Goal: Information Seeking & Learning: Learn about a topic

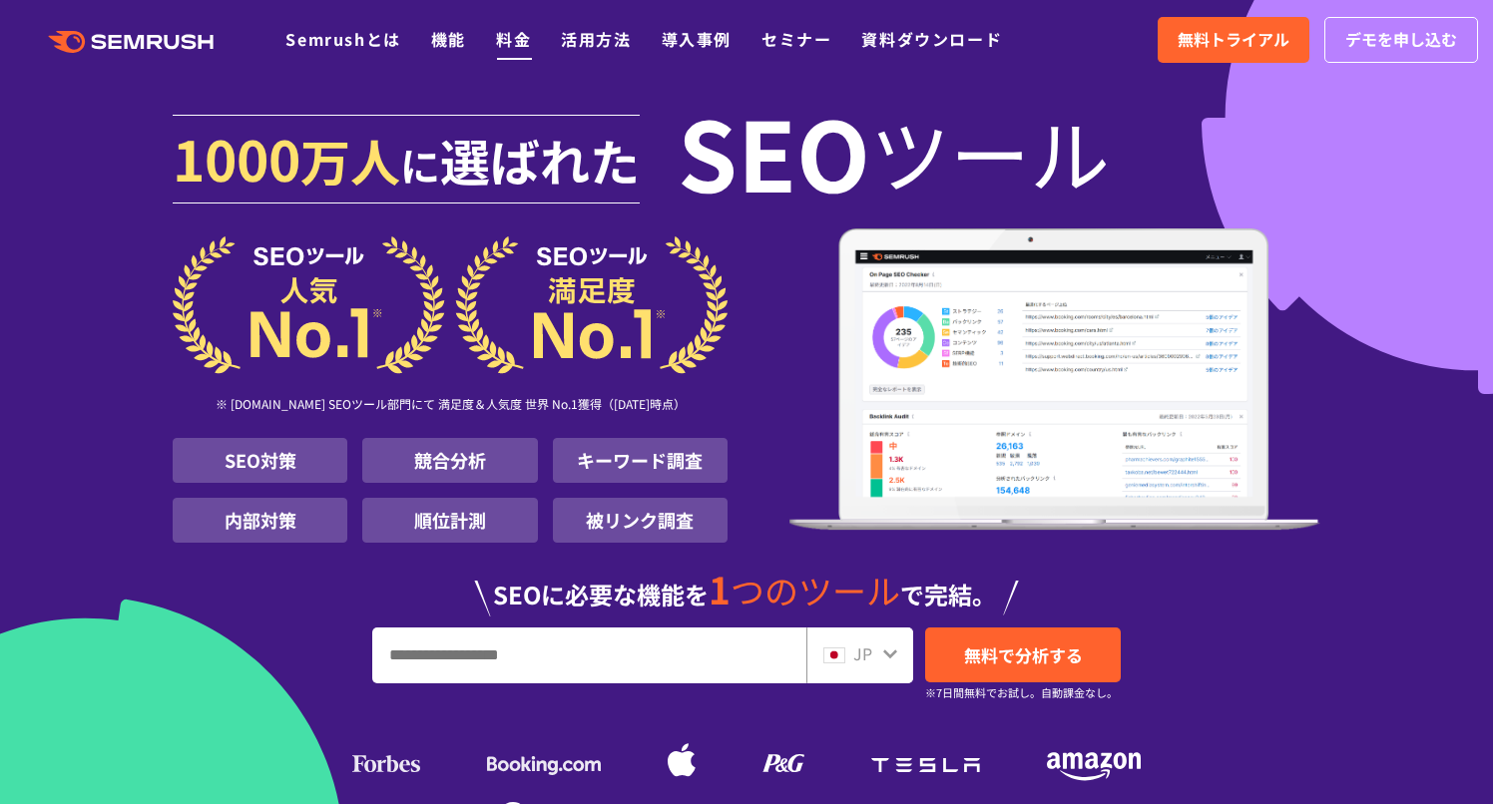
click at [509, 42] on link "料金" at bounding box center [513, 39] width 35 height 24
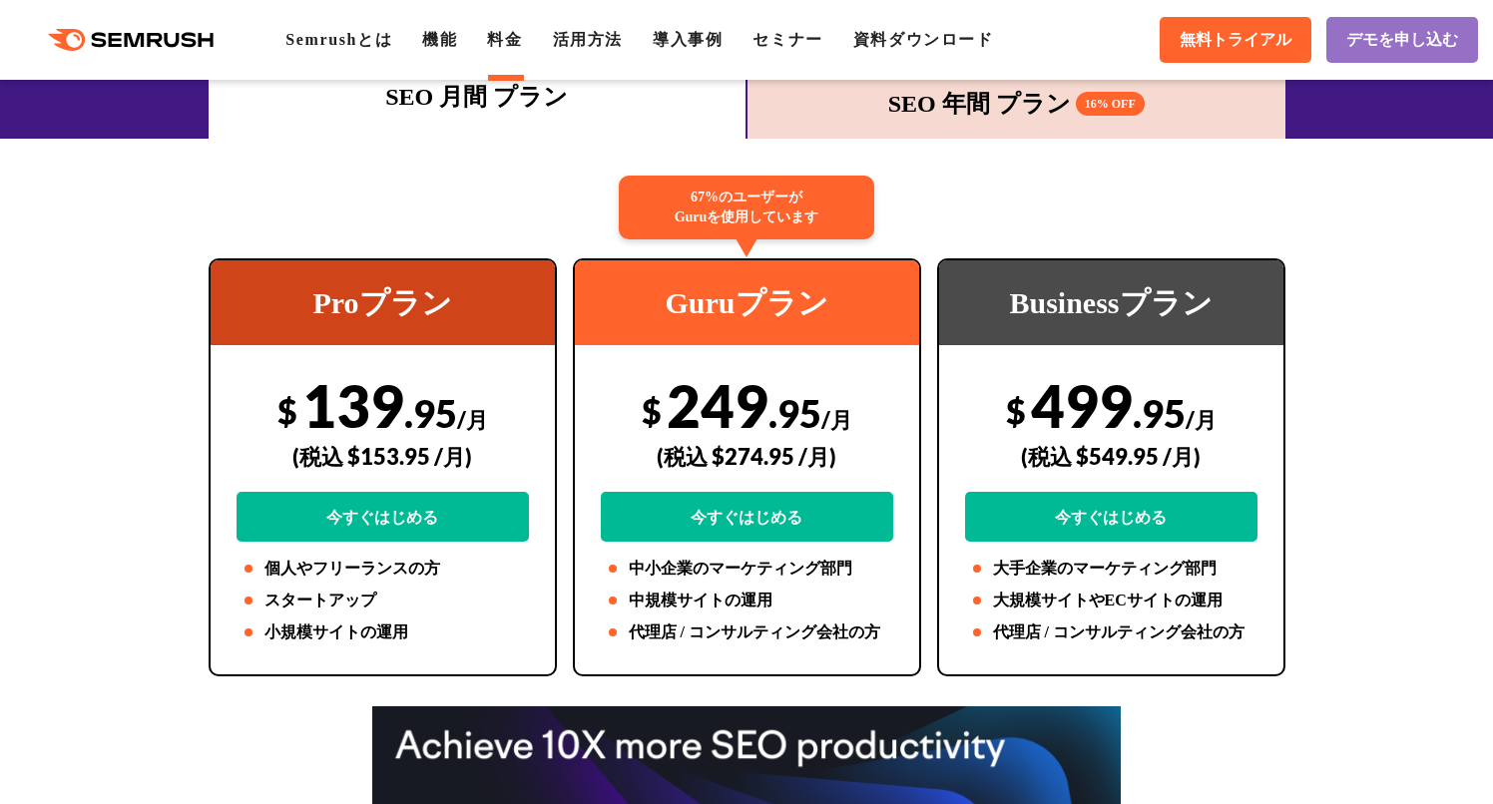
scroll to position [313, 0]
